Goal: Contribute content: Contribute content

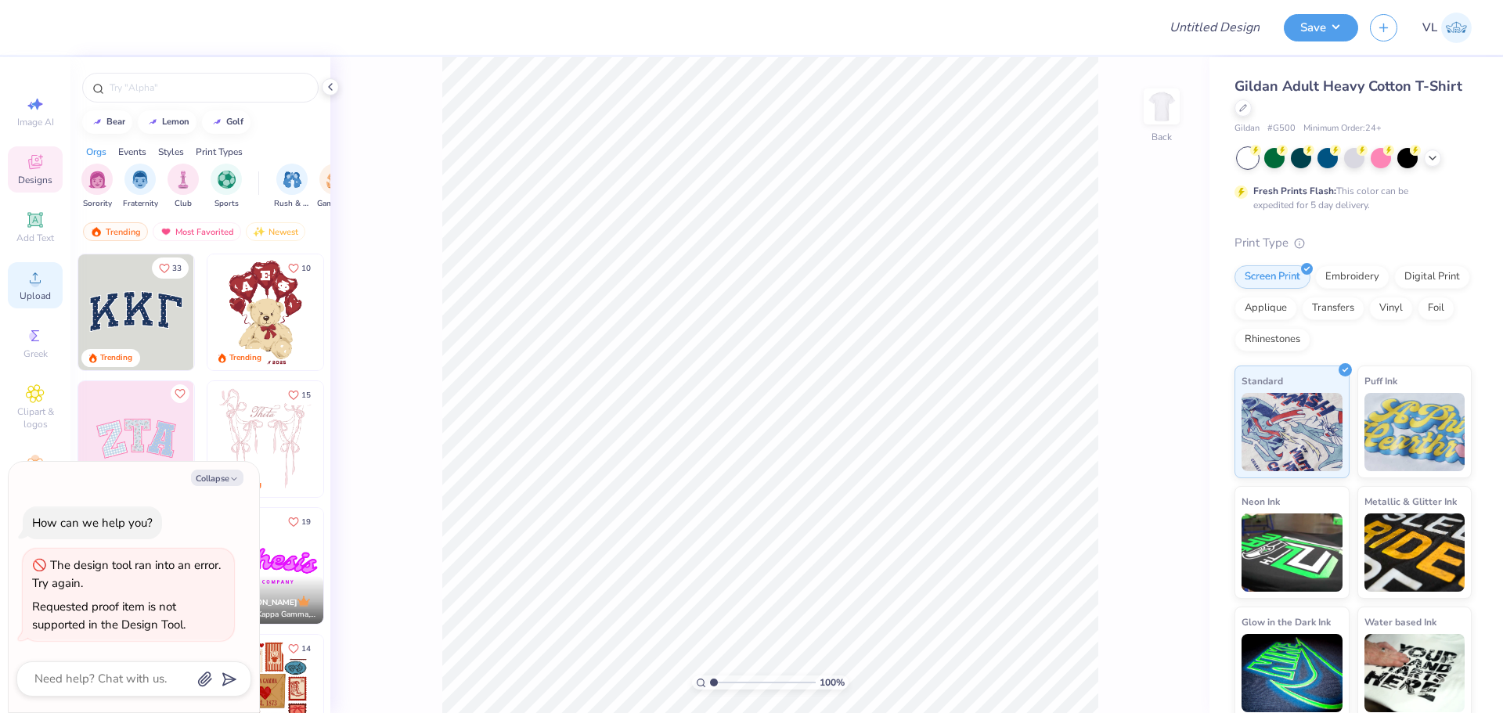
click at [23, 286] on div "Upload" at bounding box center [35, 285] width 55 height 46
type textarea "x"
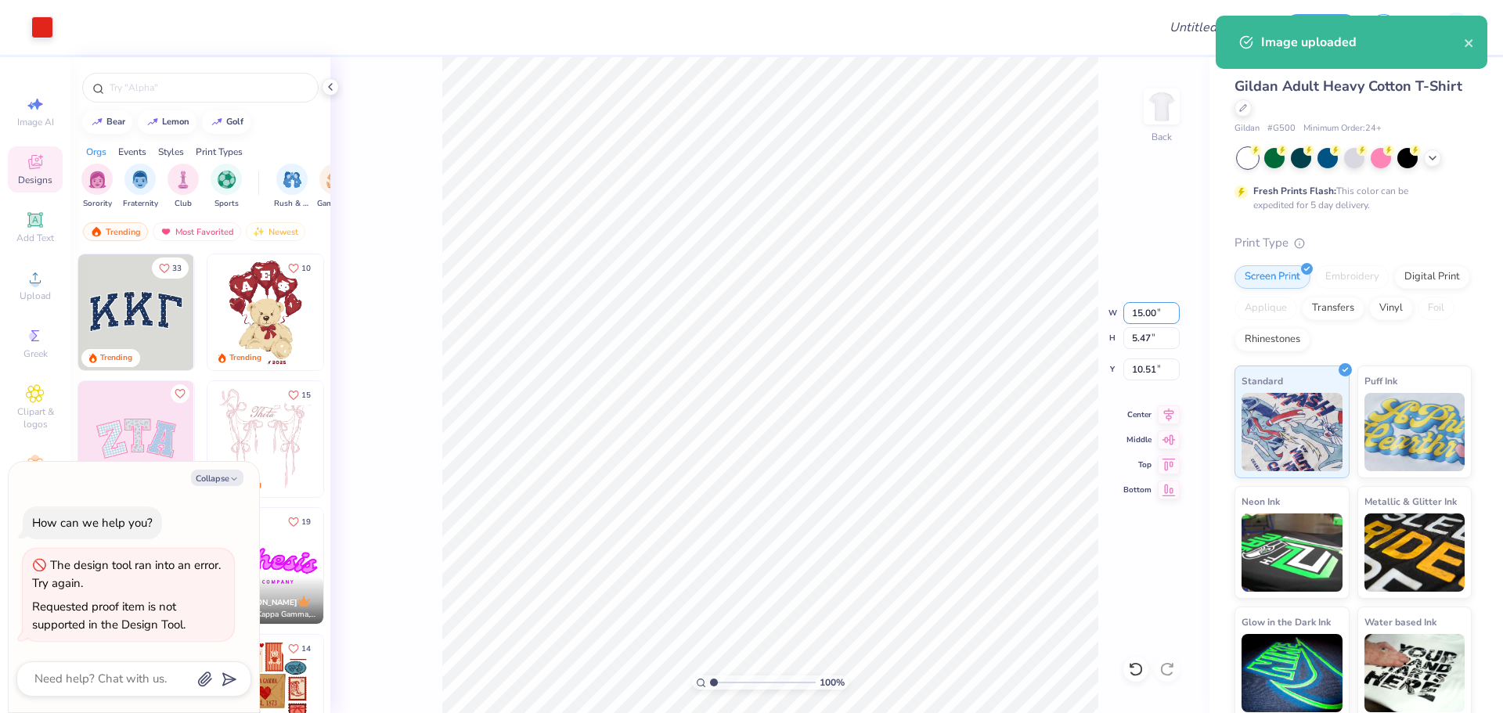
drag, startPoint x: 1132, startPoint y: 309, endPoint x: 1185, endPoint y: 295, distance: 55.1
click at [1132, 308] on input "15.00" at bounding box center [1152, 313] width 56 height 22
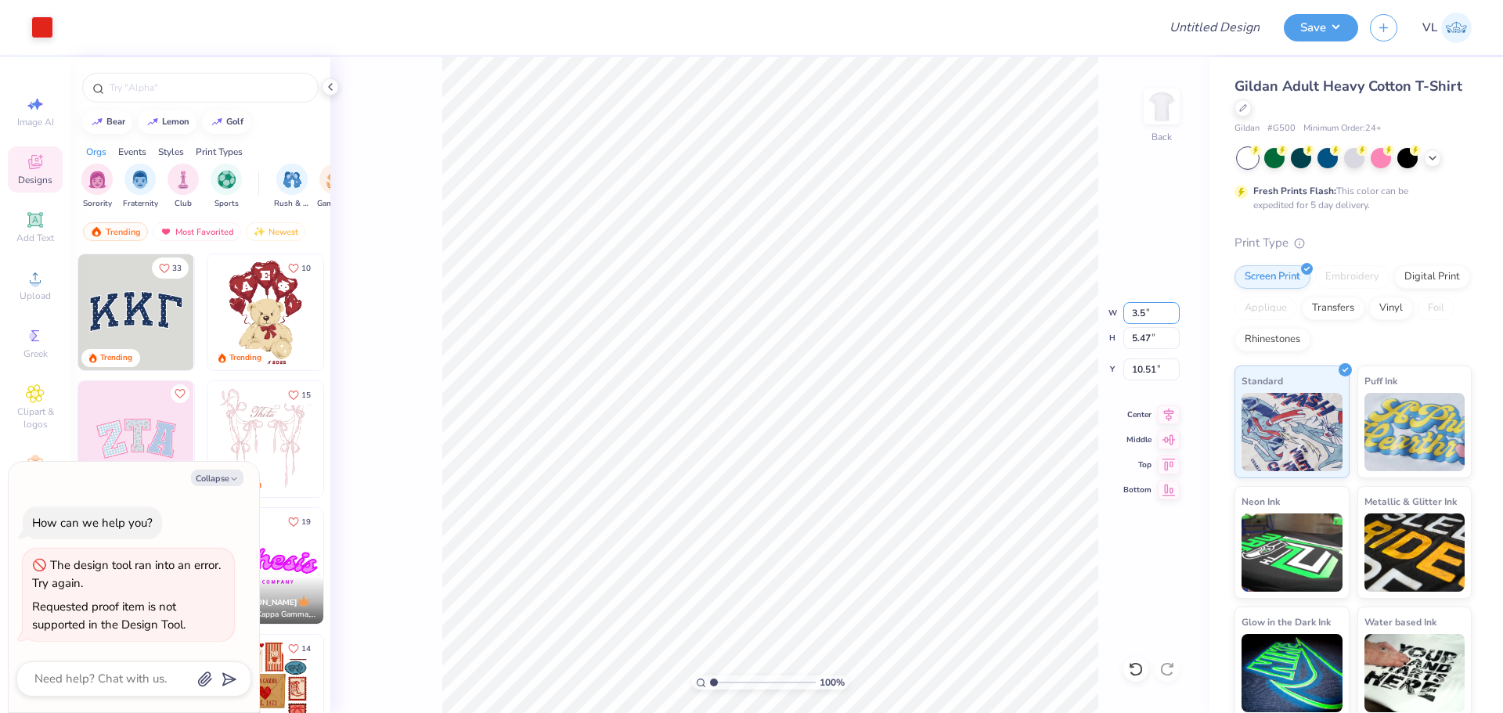
type input "3.5"
type textarea "x"
type input "3.50"
type input "1.28"
type input "3"
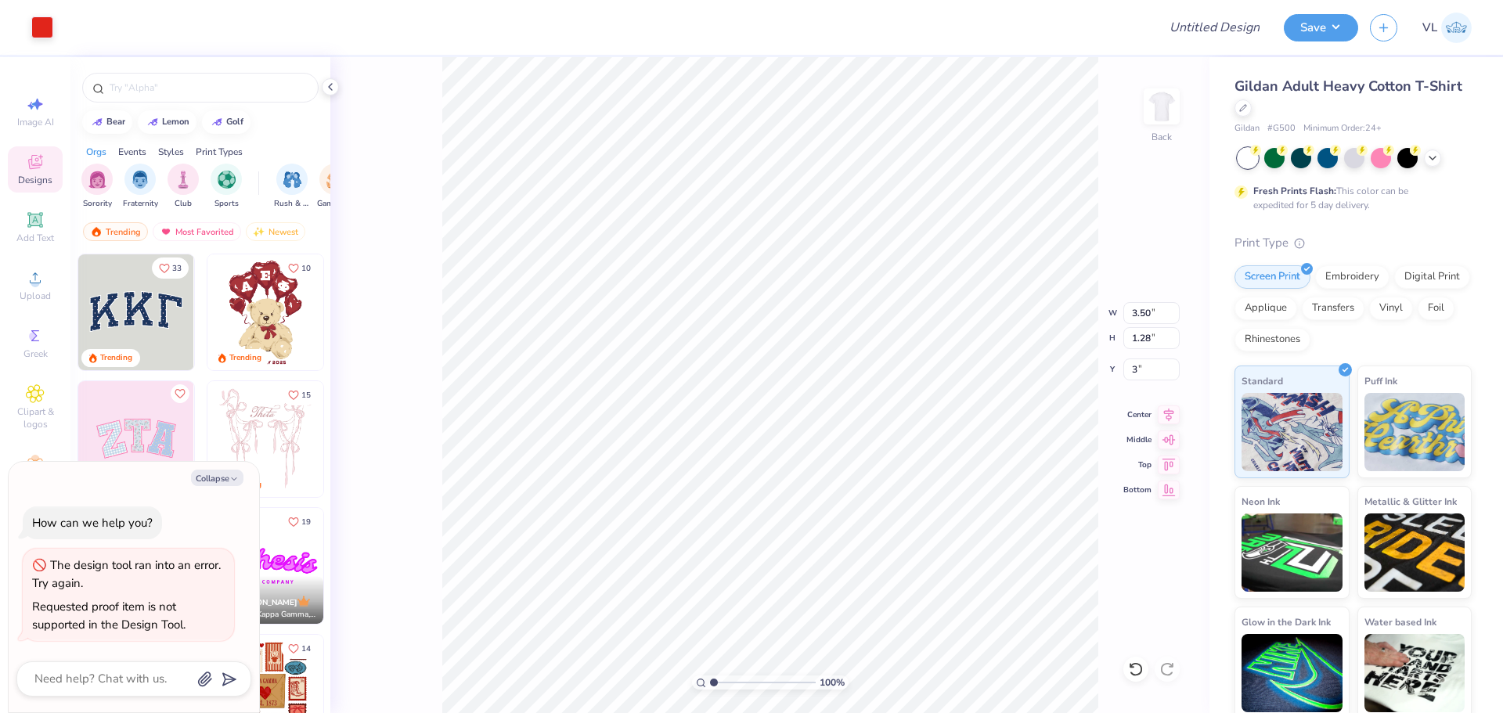
type textarea "x"
type input "3.00"
click at [1168, 99] on img at bounding box center [1162, 106] width 63 height 63
click at [29, 286] on icon at bounding box center [35, 278] width 19 height 19
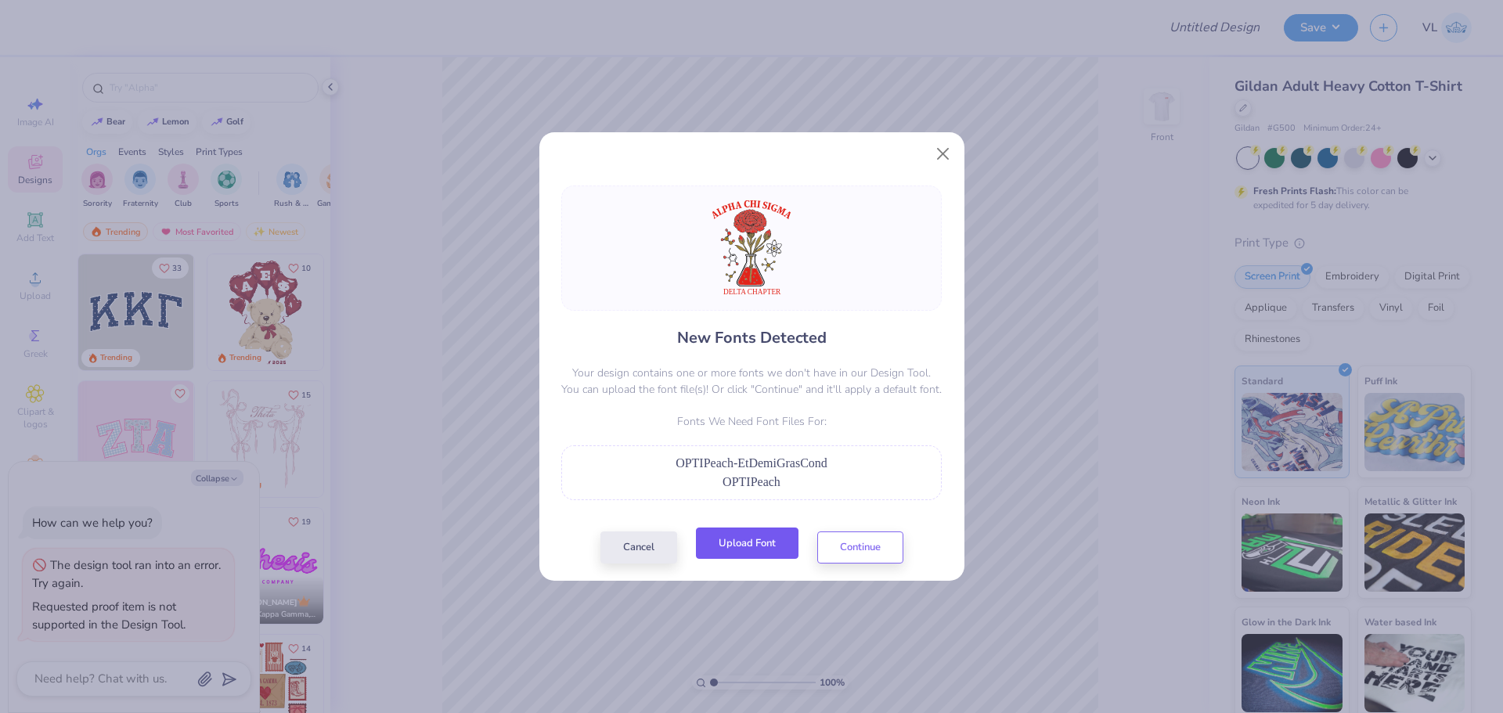
click at [742, 540] on button "Upload Font" at bounding box center [747, 544] width 103 height 32
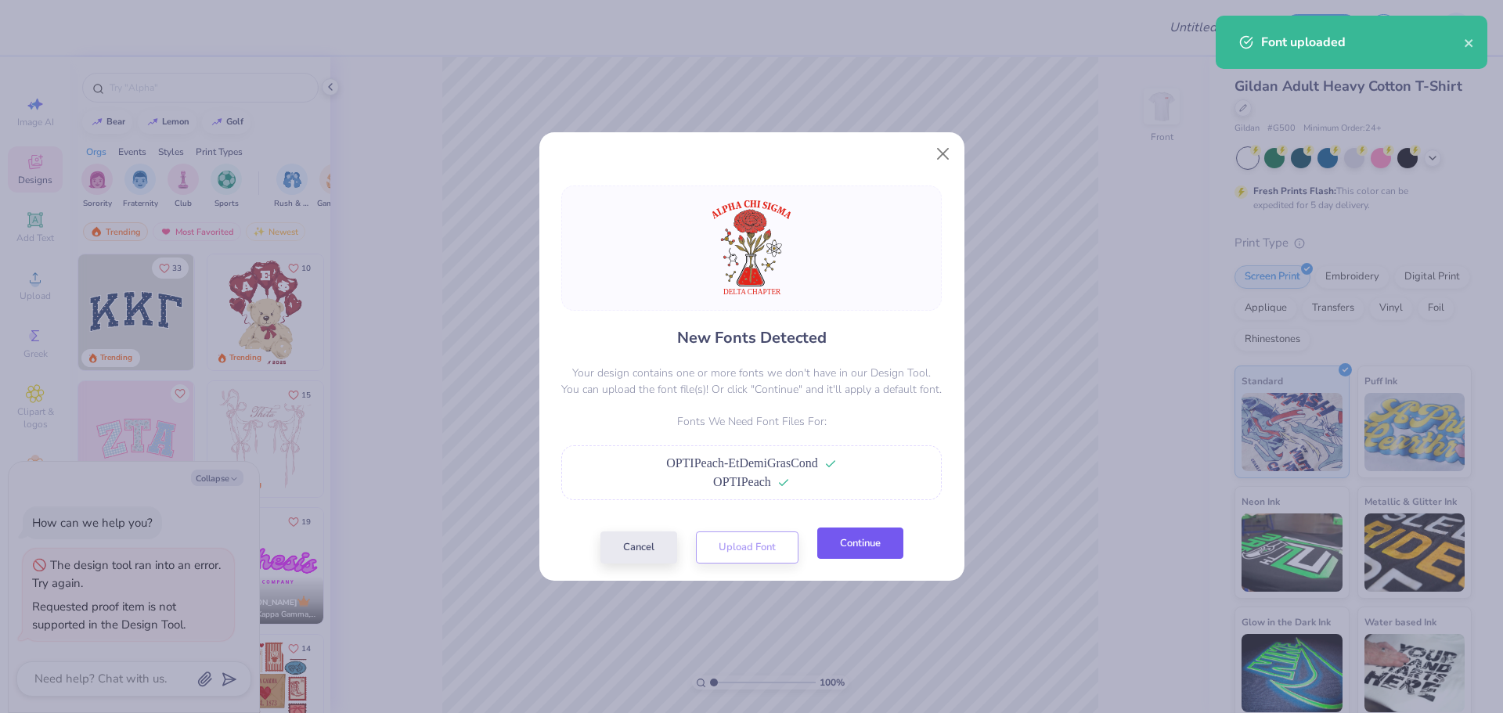
click at [881, 537] on button "Continue" at bounding box center [860, 544] width 86 height 32
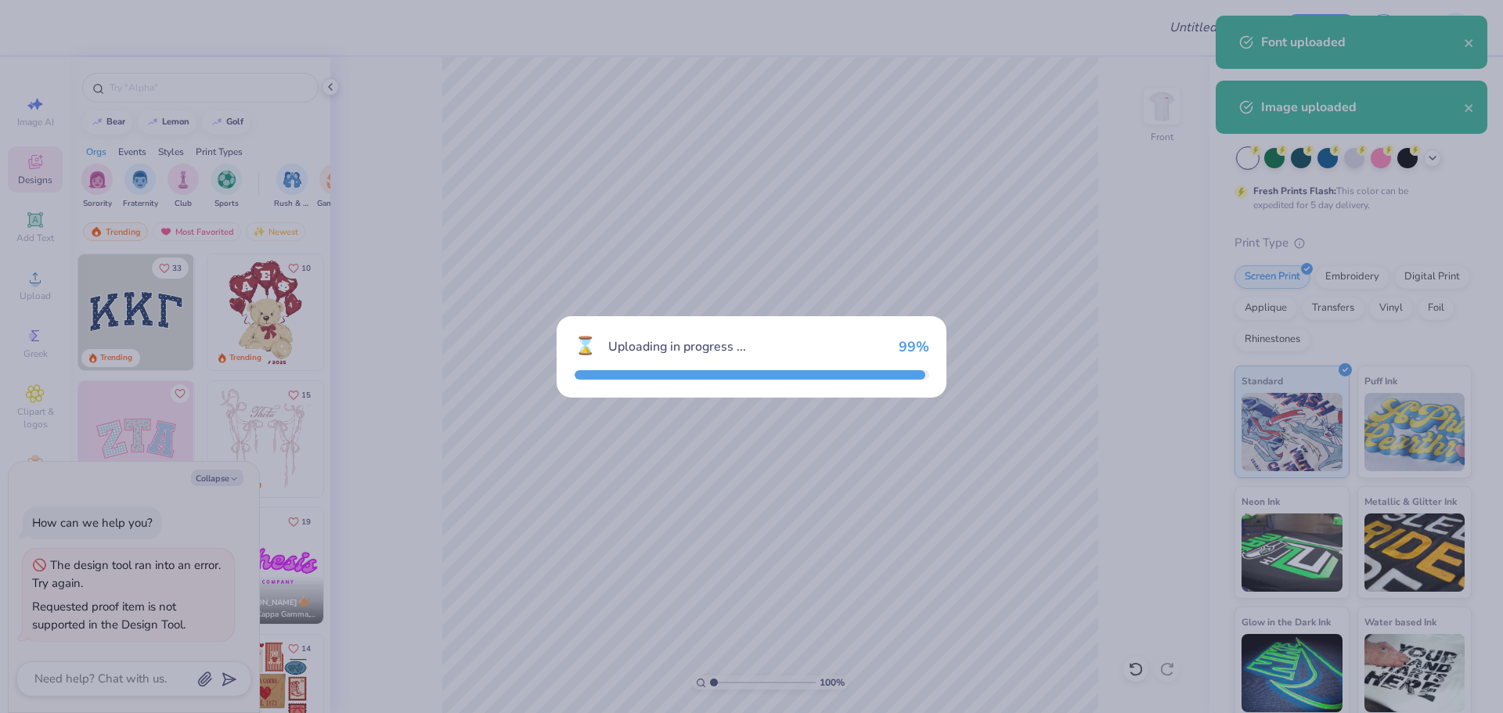
type textarea "x"
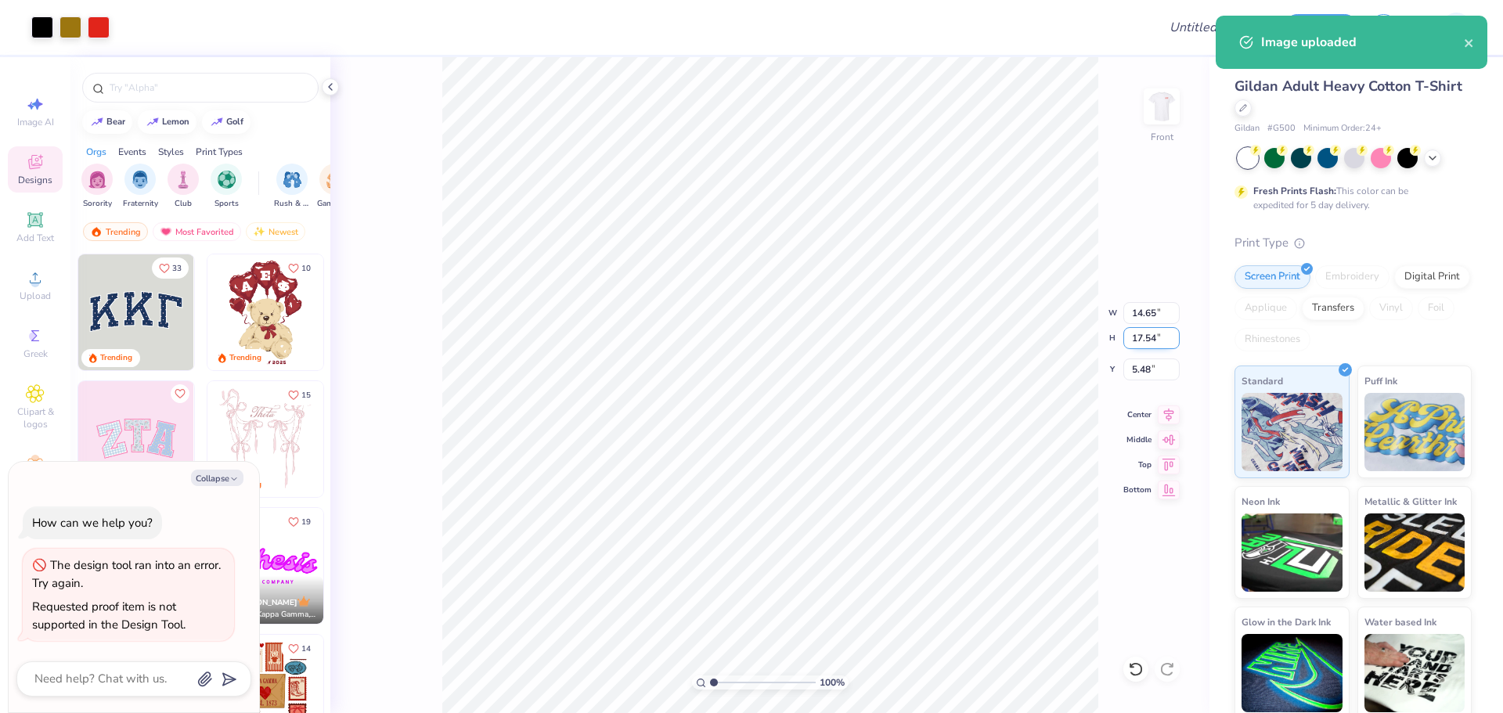
click at [1141, 327] on input "17.54" at bounding box center [1152, 338] width 56 height 22
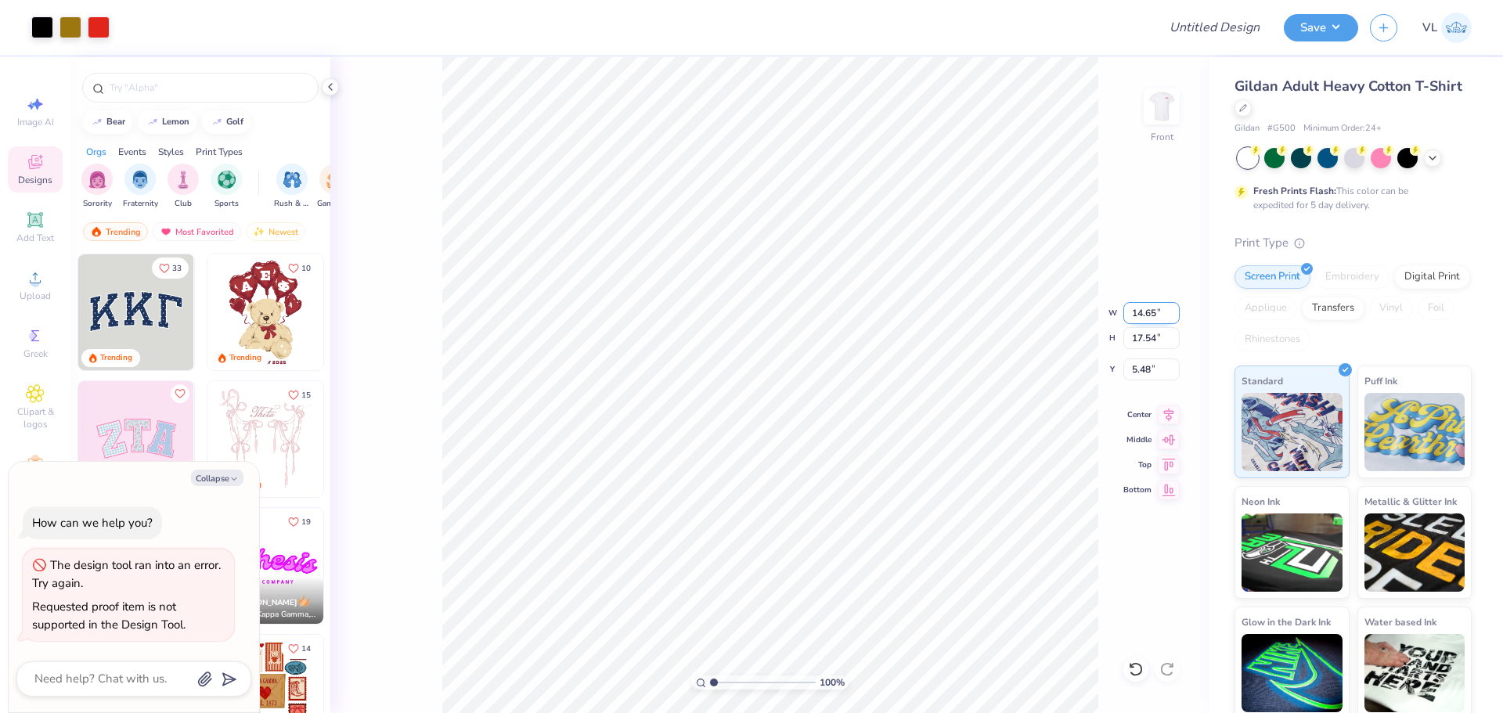
click at [1143, 319] on input "14.65" at bounding box center [1152, 313] width 56 height 22
click at [1156, 345] on input "17.54" at bounding box center [1152, 338] width 56 height 22
type input "13"
type textarea "x"
type input "10.85"
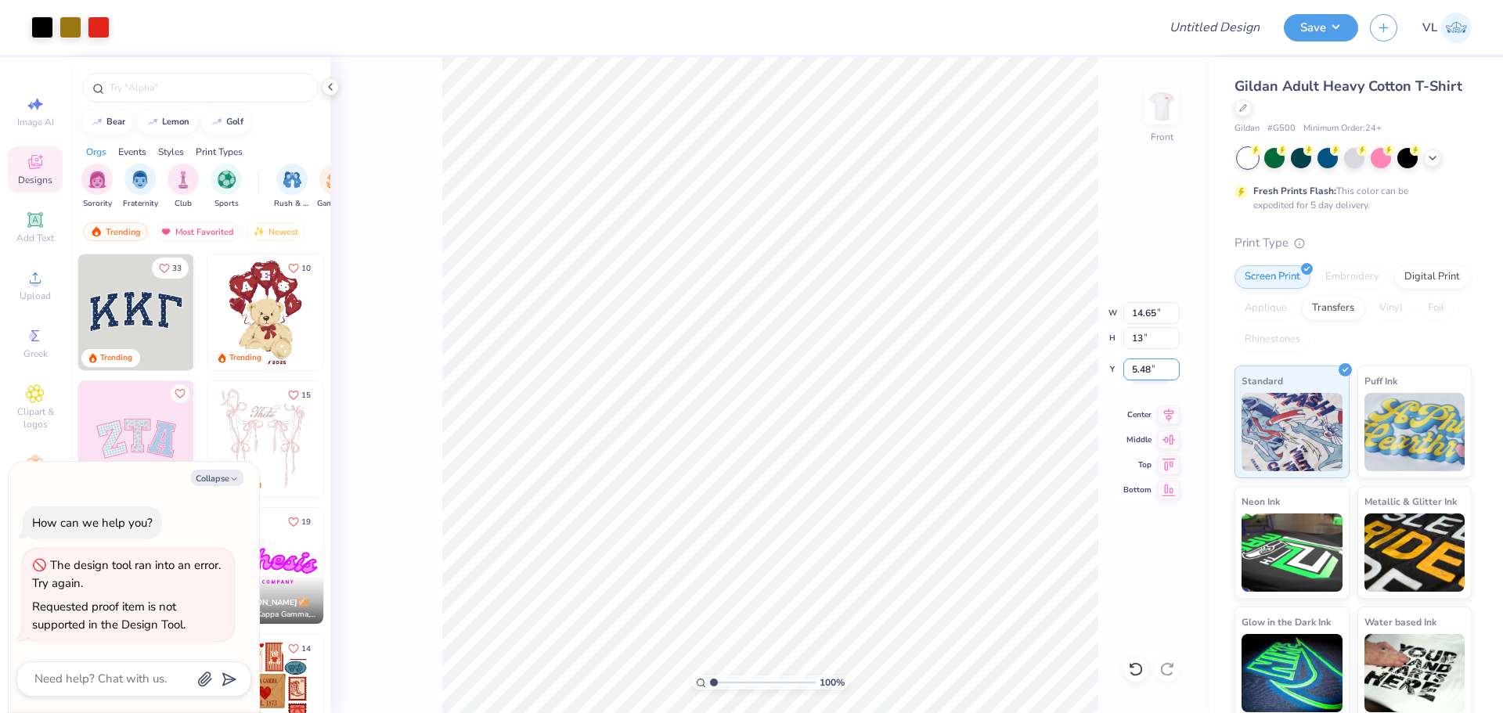
type input "13.00"
type input "7.75"
click at [415, 381] on div "100 % Front" at bounding box center [769, 385] width 879 height 656
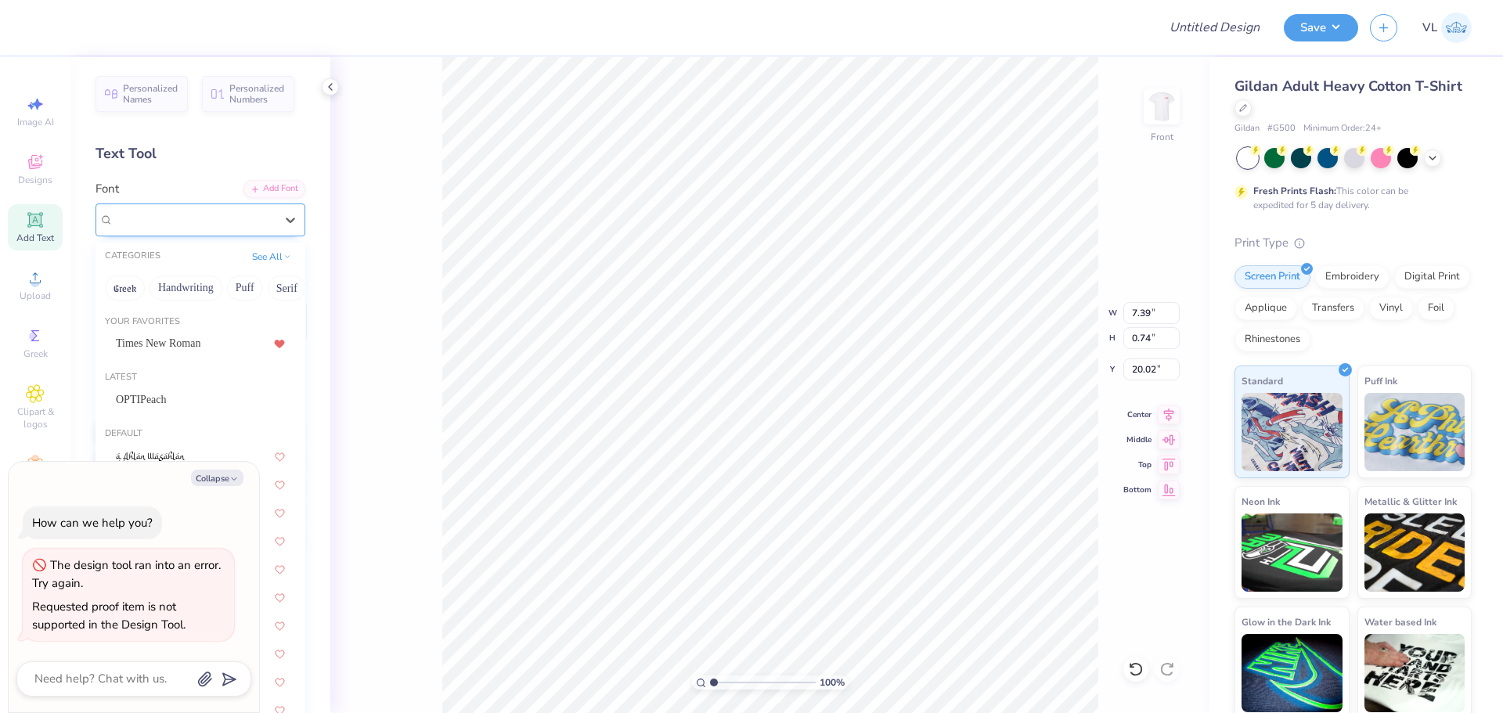
click at [197, 215] on div "Super Dream" at bounding box center [194, 219] width 164 height 24
click at [186, 395] on div "OPTIPeach" at bounding box center [200, 399] width 169 height 16
type textarea "x"
type input "7.71"
type input "0.70"
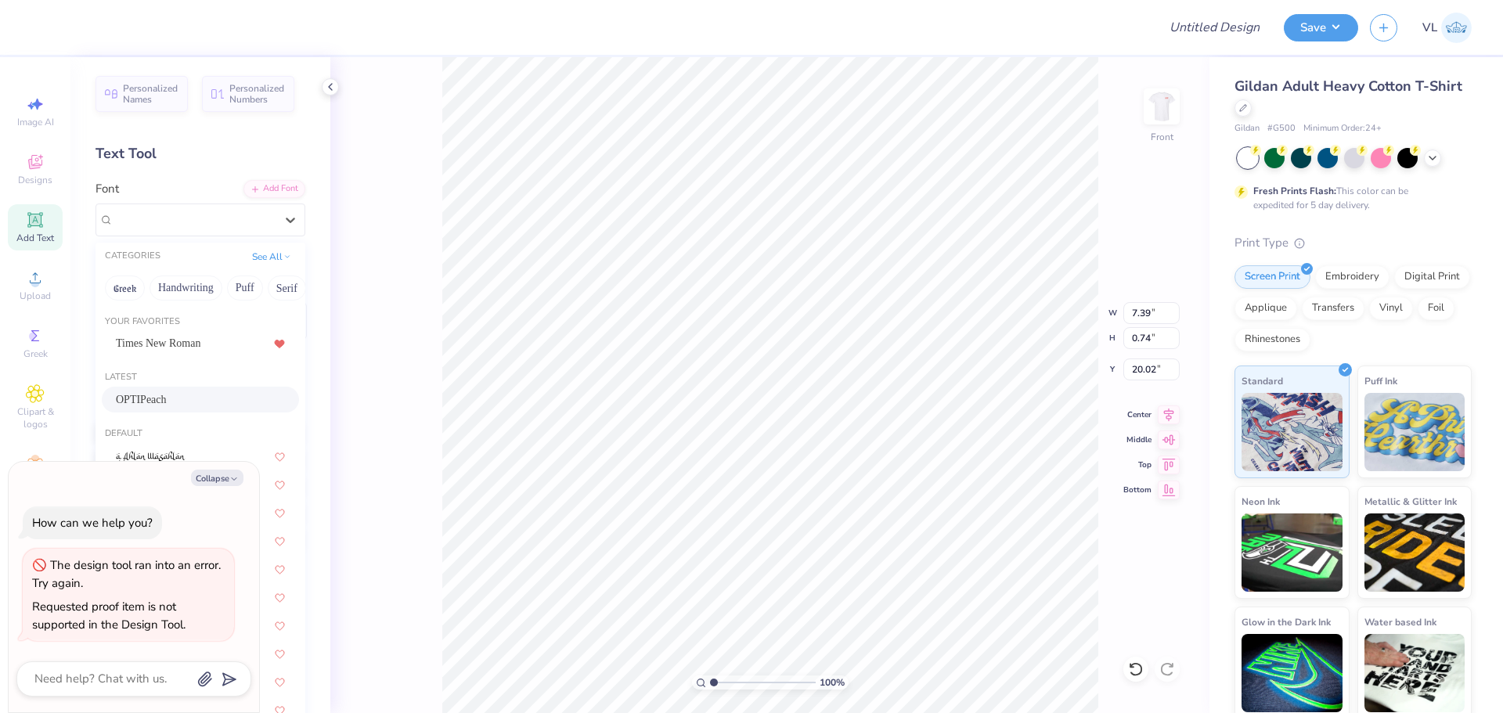
type input "20.10"
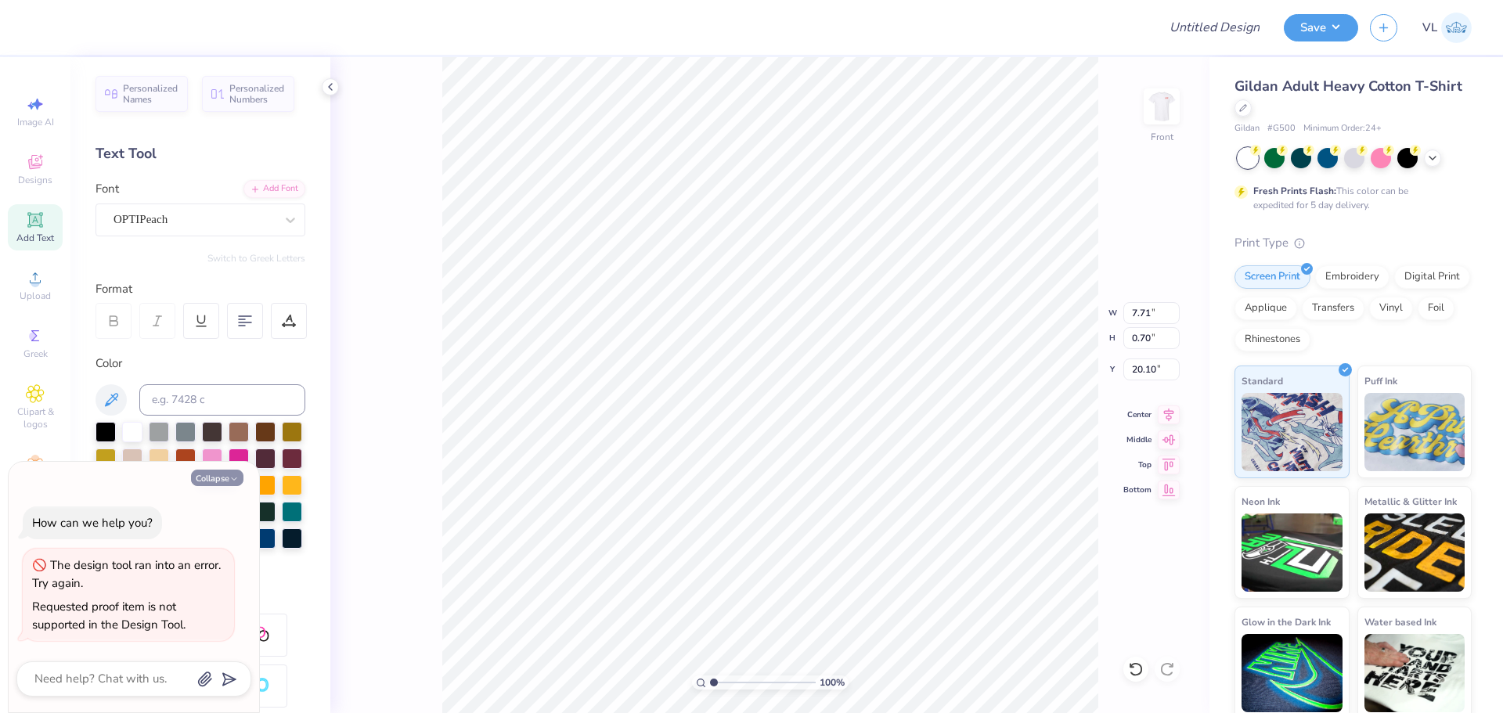
click at [235, 481] on icon "button" at bounding box center [233, 478] width 9 height 9
type textarea "x"
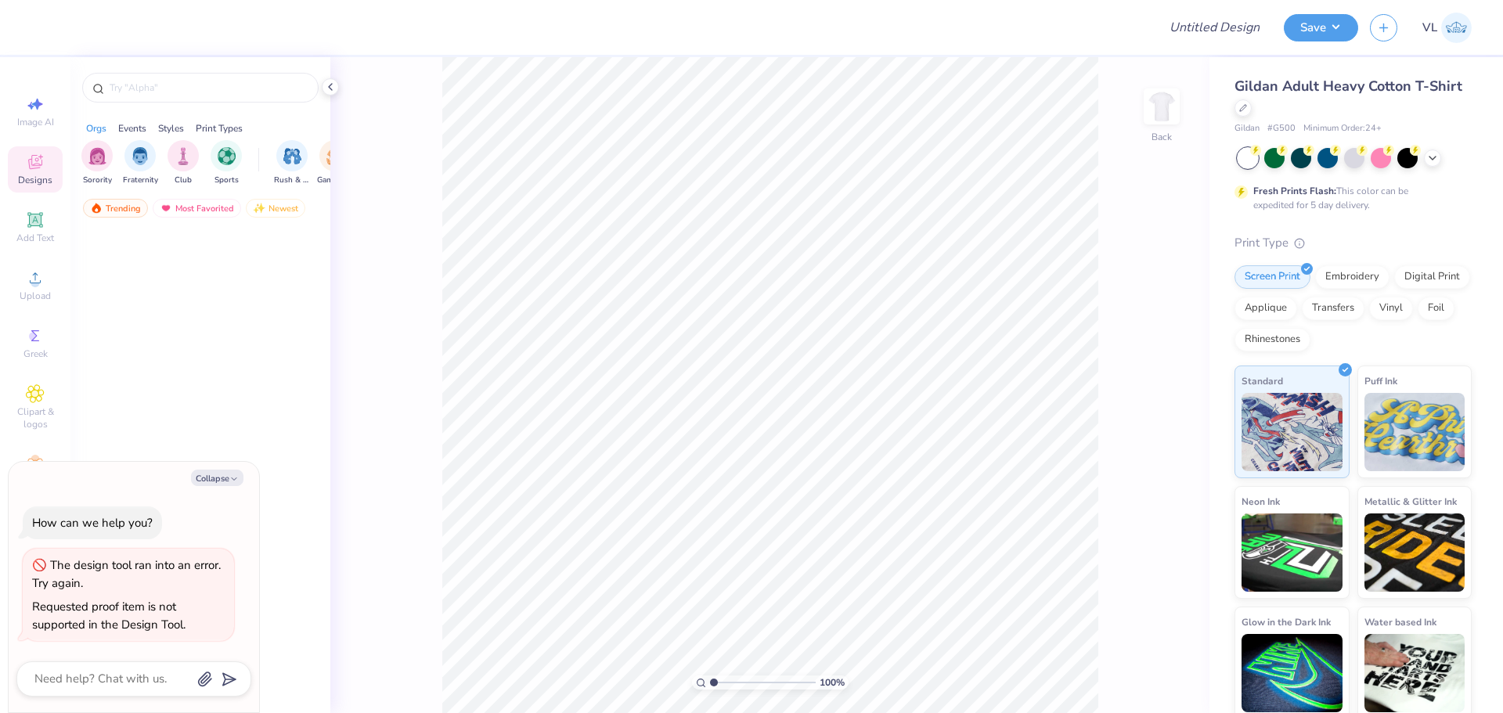
type textarea "x"
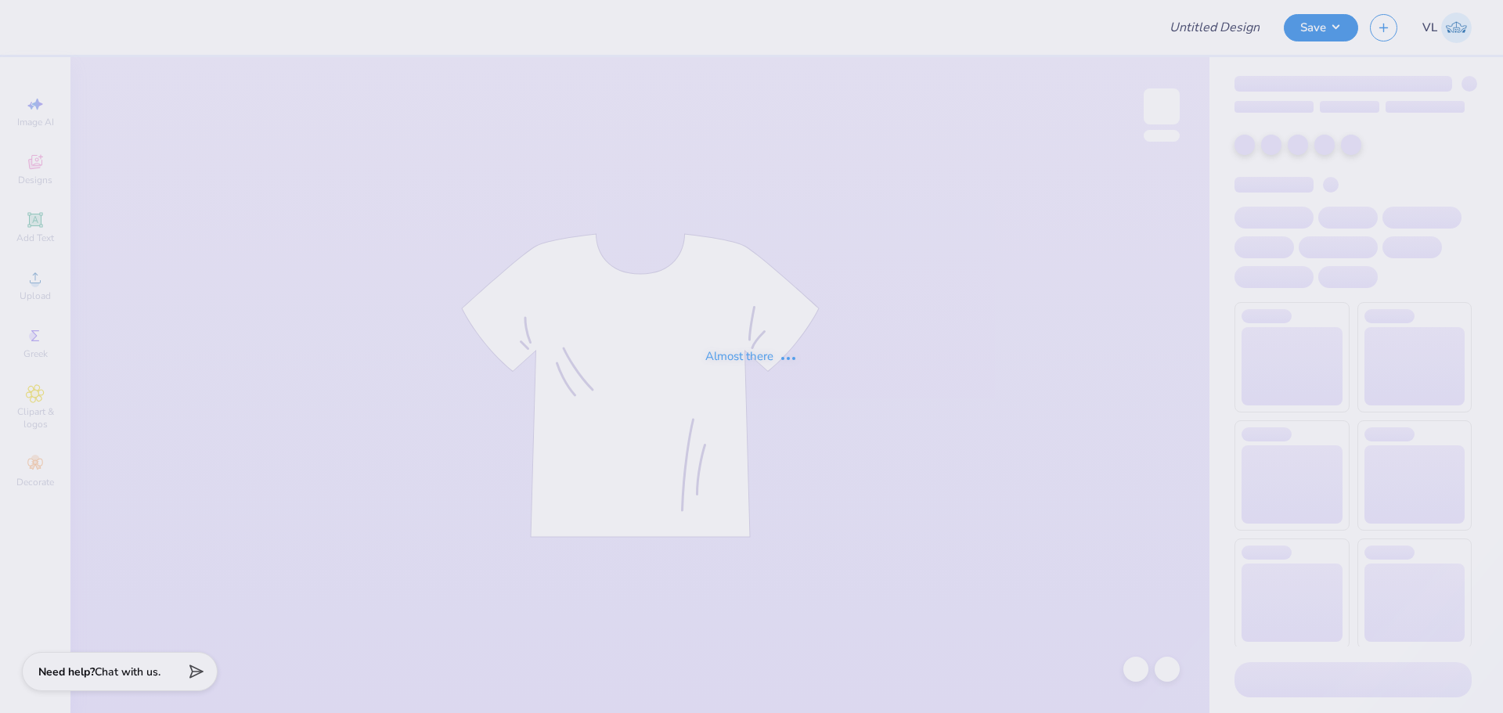
type input "PR Merch"
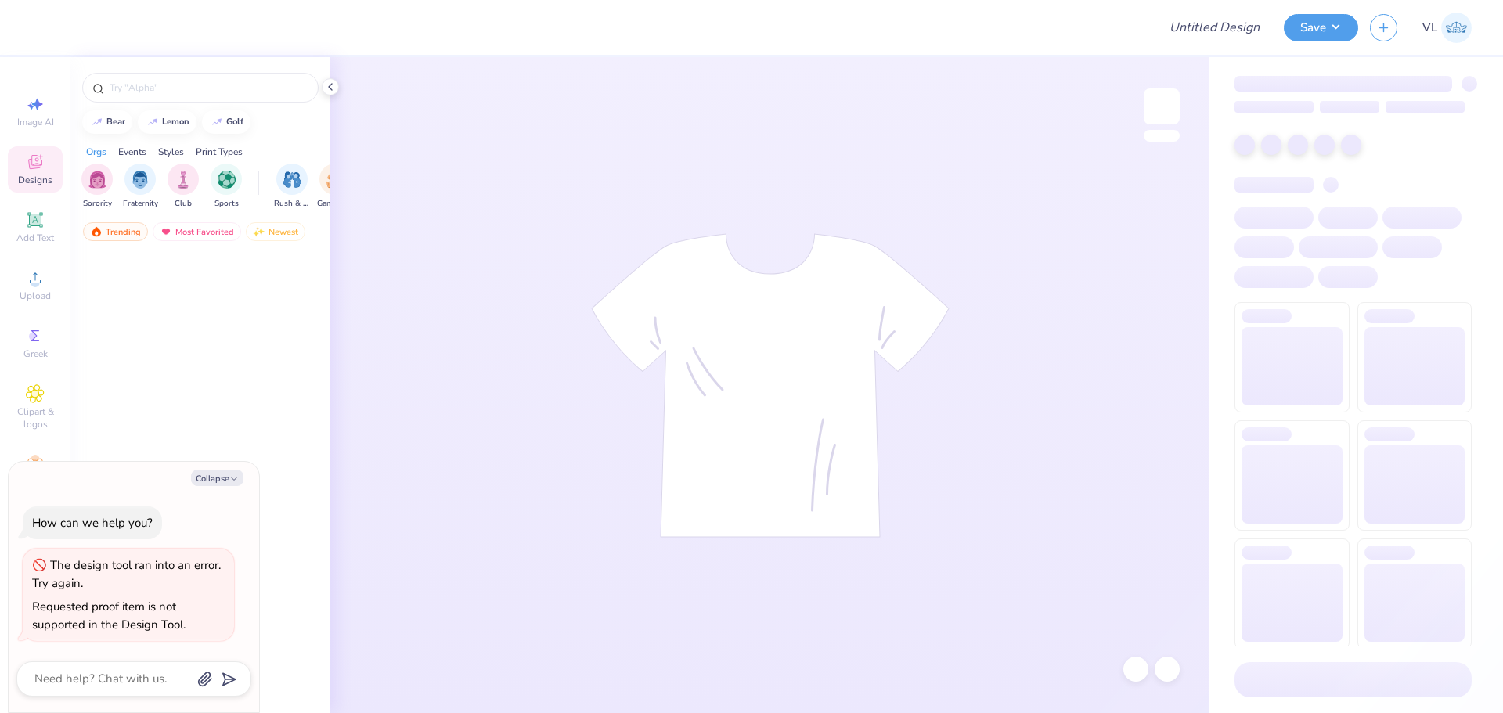
type textarea "x"
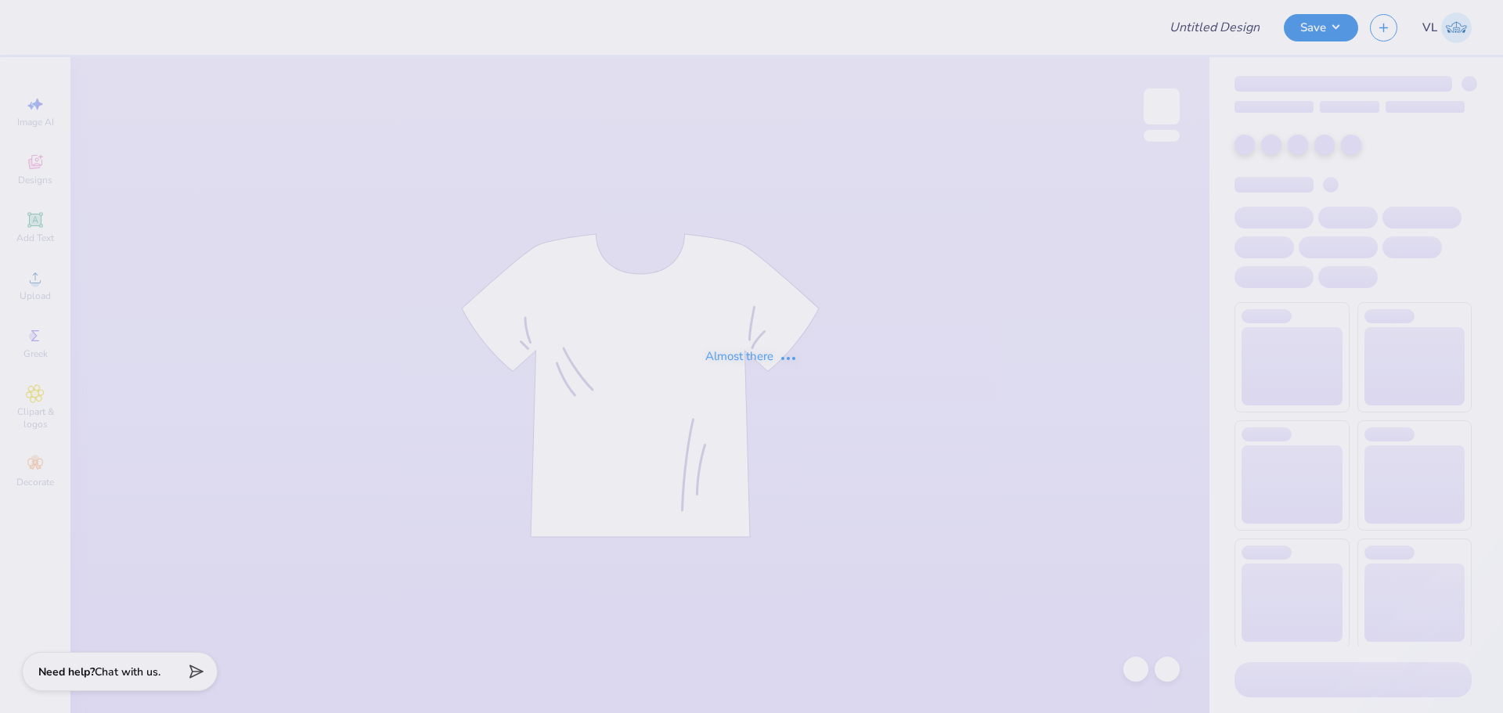
type input "PR Merch"
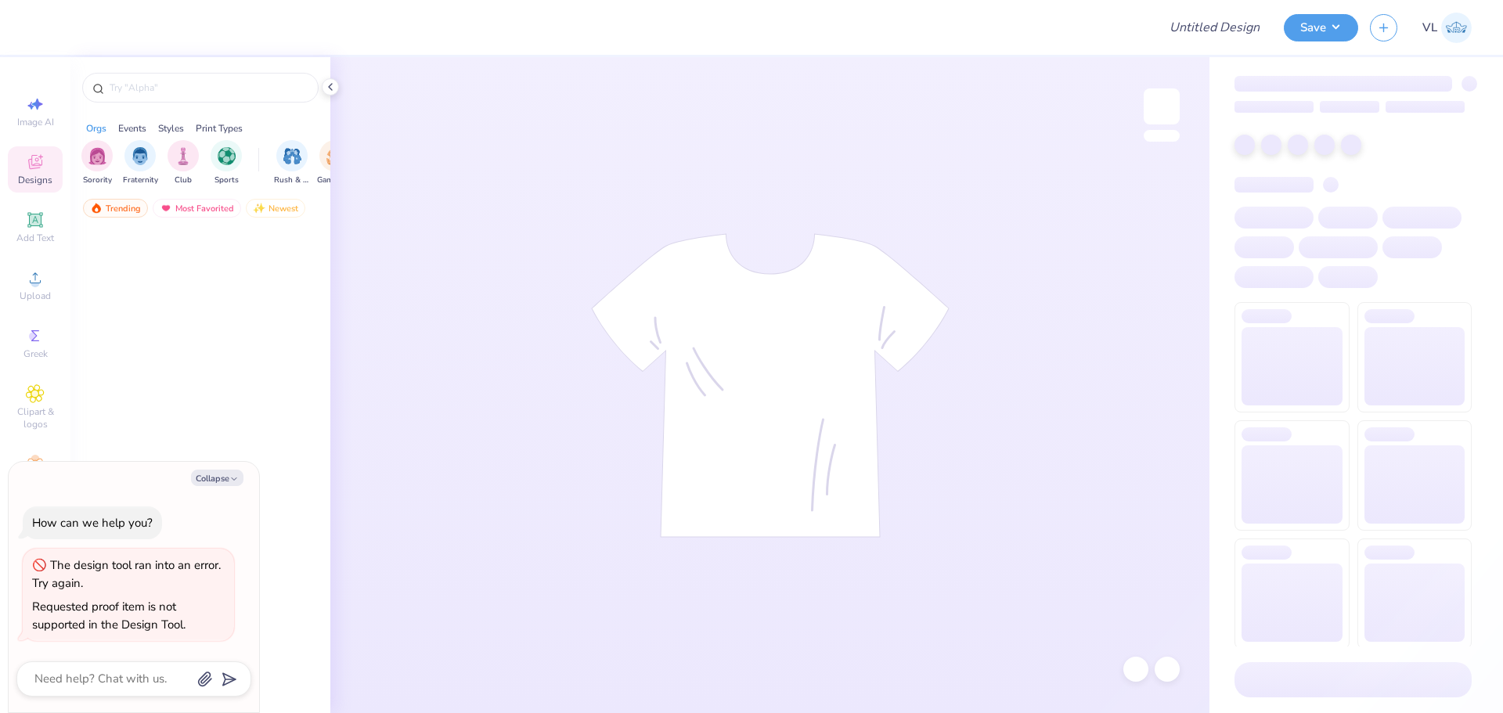
type textarea "x"
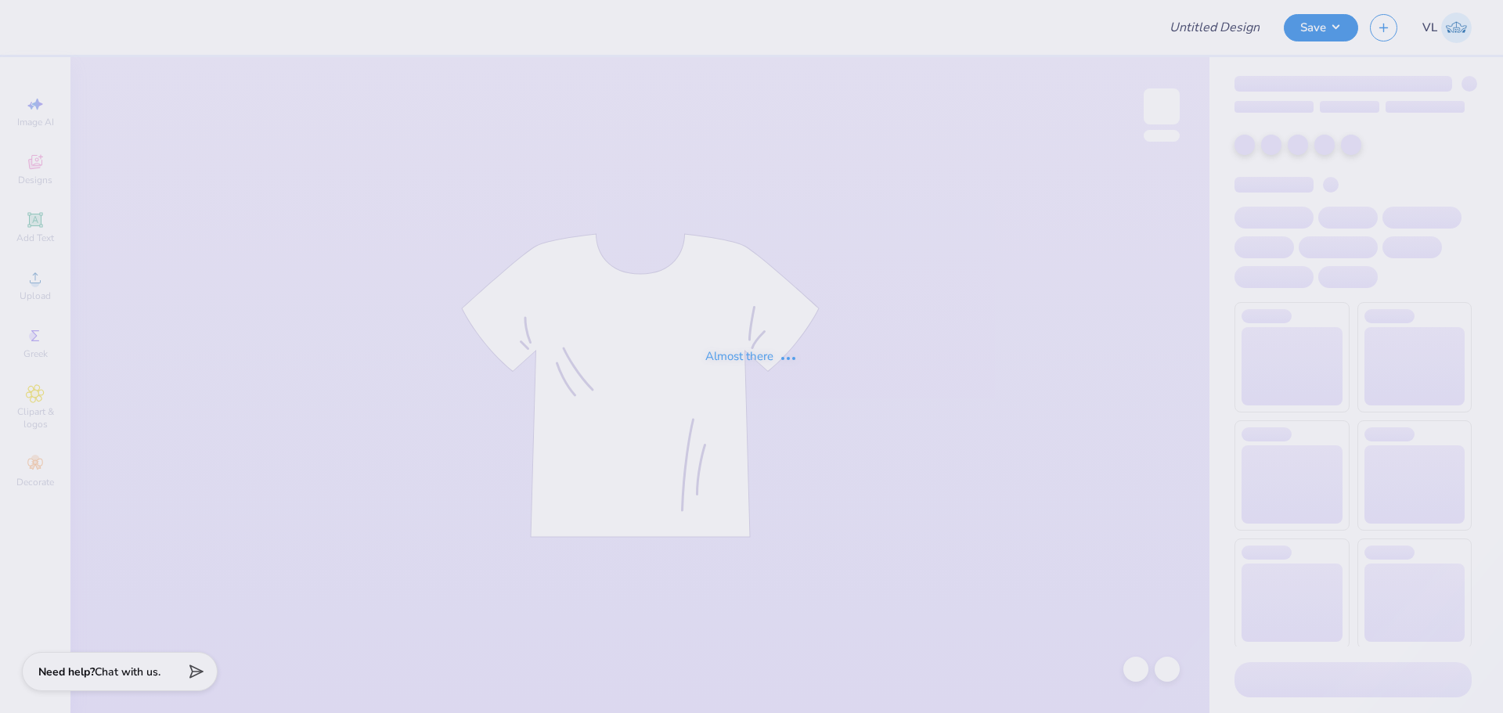
type input "PR Merch"
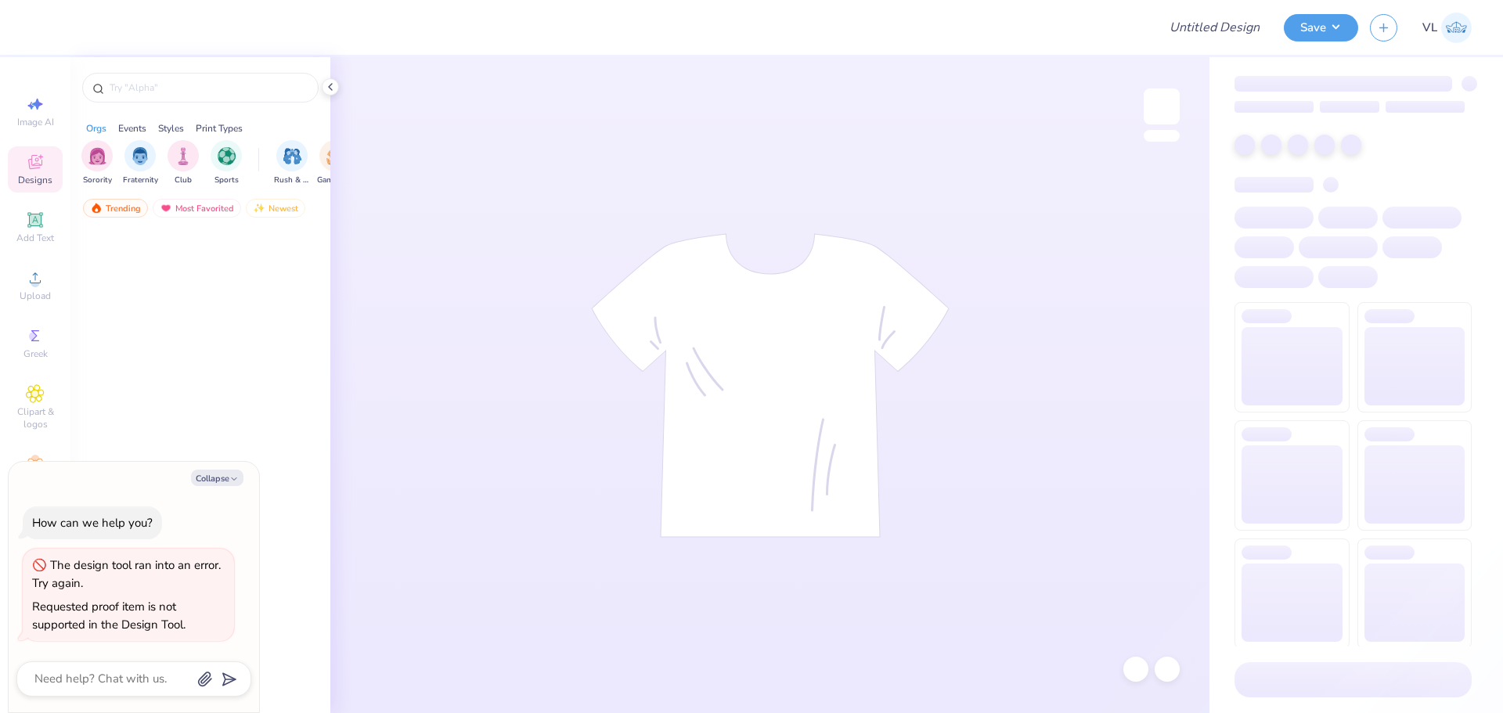
type textarea "x"
